Goal: Task Accomplishment & Management: Manage account settings

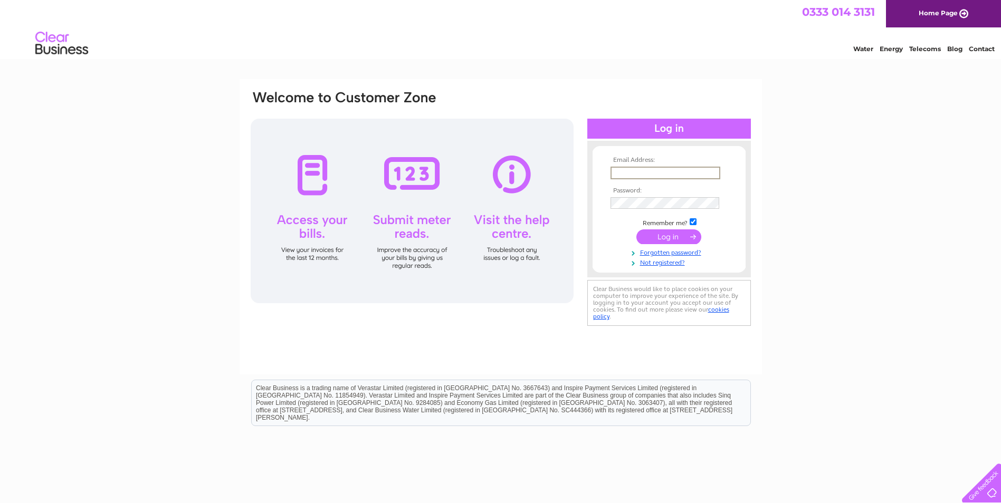
click at [642, 175] on input "text" at bounding box center [666, 173] width 110 height 13
type input "mambos.aviemore@btconnect.com"
click at [638, 211] on tbody "Email Address: mambos.aviemore@btconnect.com Password: Remember me?" at bounding box center [669, 211] width 122 height 109
click at [636, 230] on input "submit" at bounding box center [668, 237] width 65 height 15
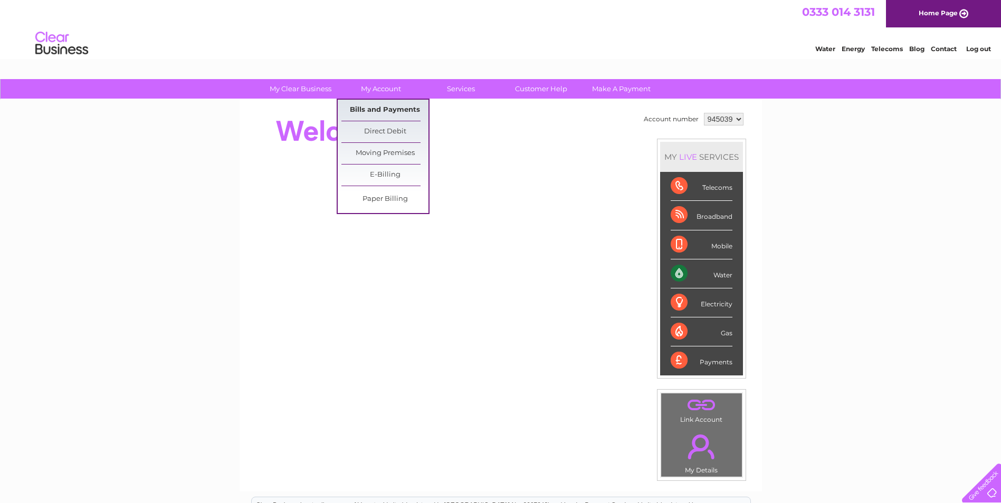
click at [389, 111] on link "Bills and Payments" at bounding box center [384, 110] width 87 height 21
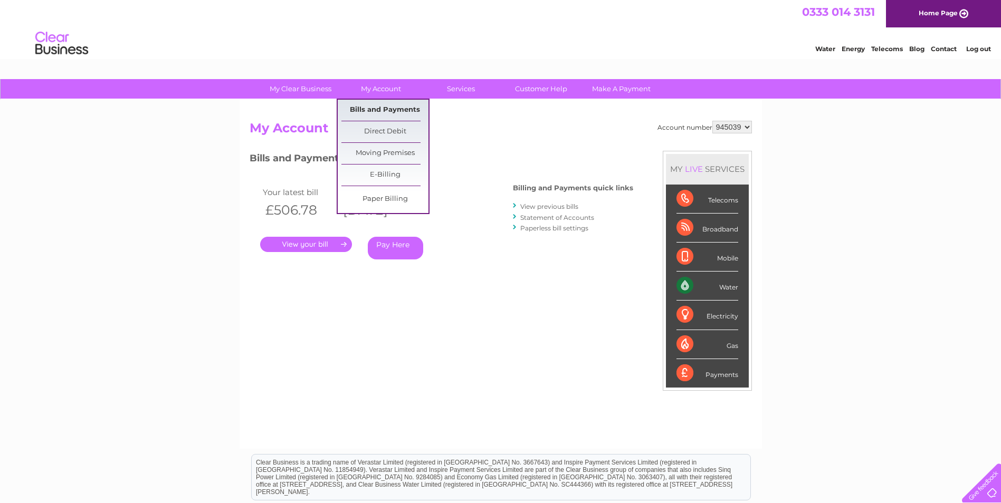
click at [378, 107] on link "Bills and Payments" at bounding box center [384, 110] width 87 height 21
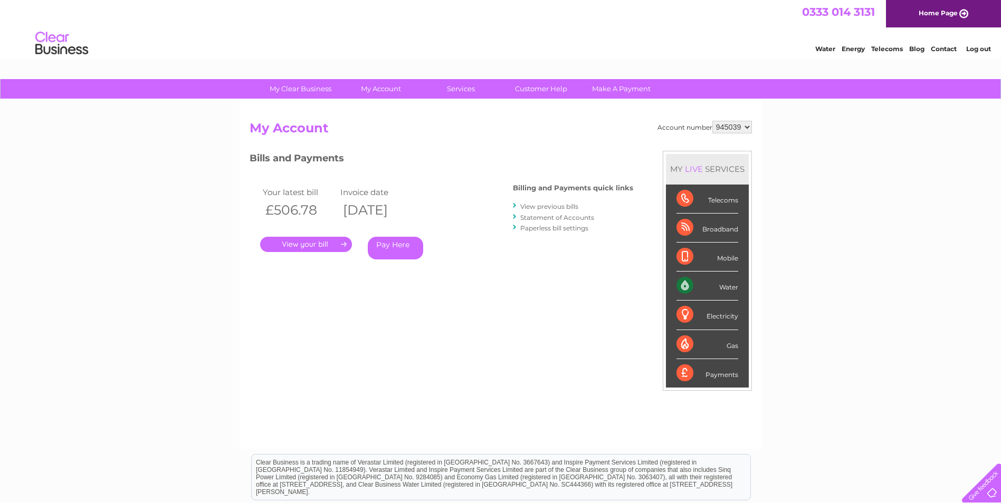
click at [324, 242] on link "." at bounding box center [306, 244] width 92 height 15
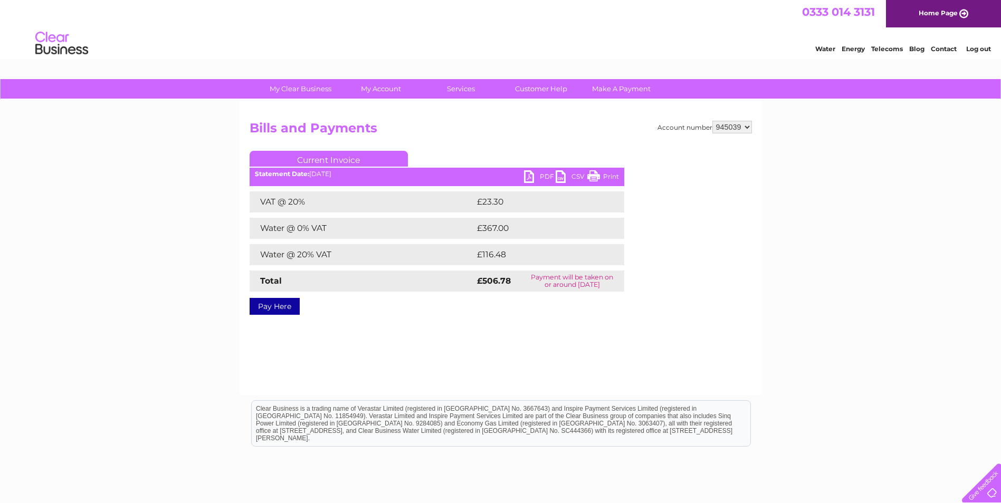
click at [533, 175] on link "PDF" at bounding box center [540, 177] width 32 height 15
